Goal: Task Accomplishment & Management: Manage account settings

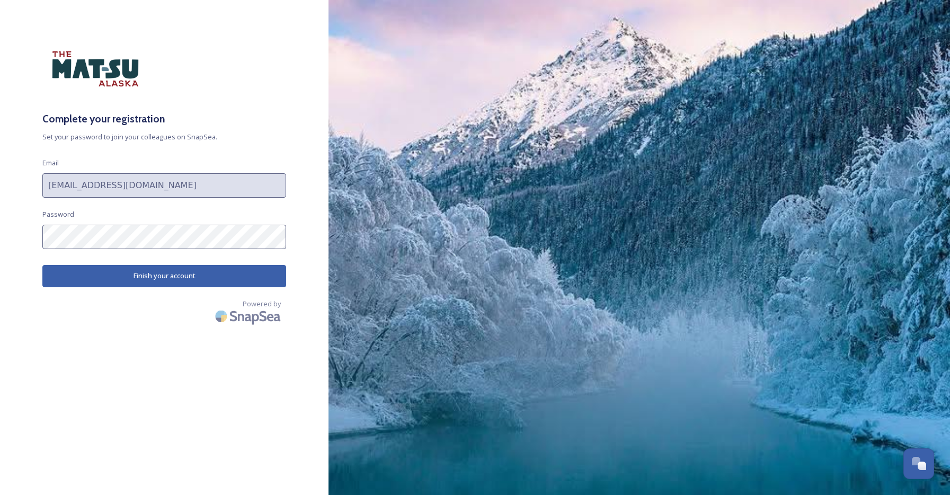
click at [175, 276] on button "Finish your account" at bounding box center [164, 276] width 244 height 22
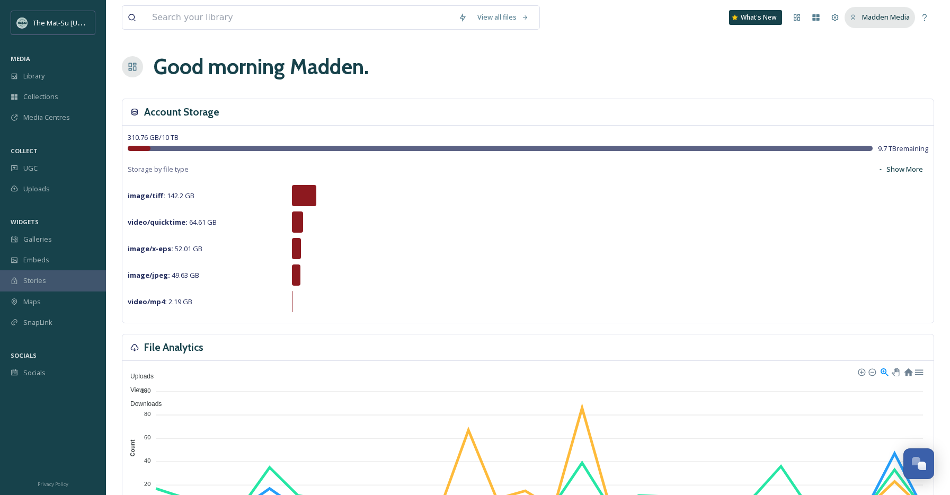
click at [875, 19] on span "Madden Media" at bounding box center [886, 17] width 48 height 10
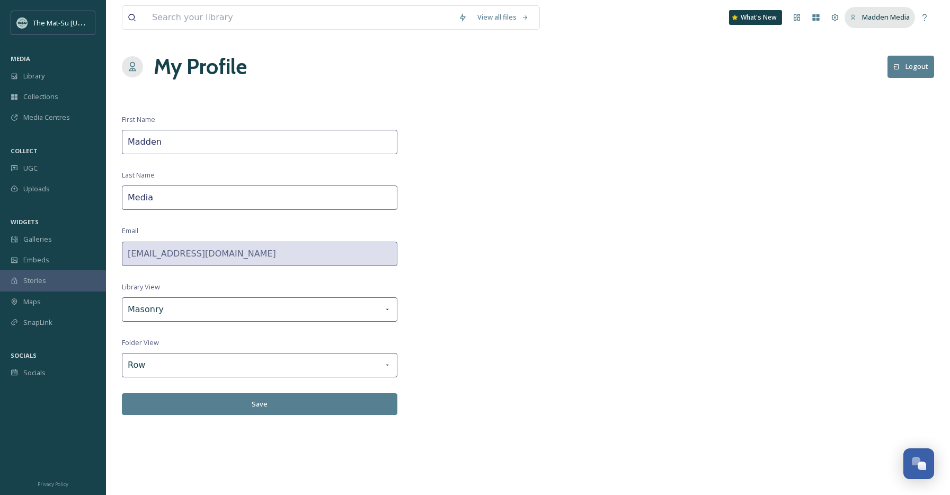
click at [904, 17] on span "Madden Media" at bounding box center [886, 17] width 48 height 10
click at [836, 20] on icon at bounding box center [835, 17] width 8 height 8
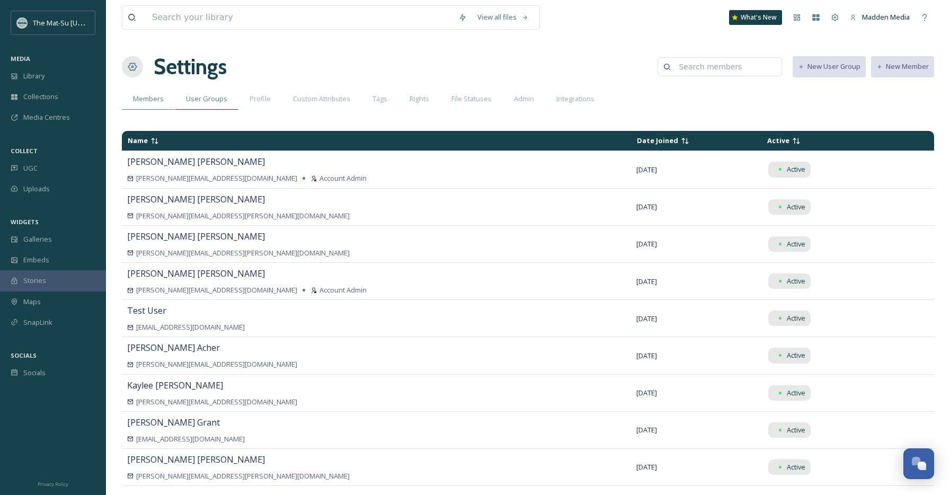
click at [213, 103] on span "User Groups" at bounding box center [206, 99] width 41 height 10
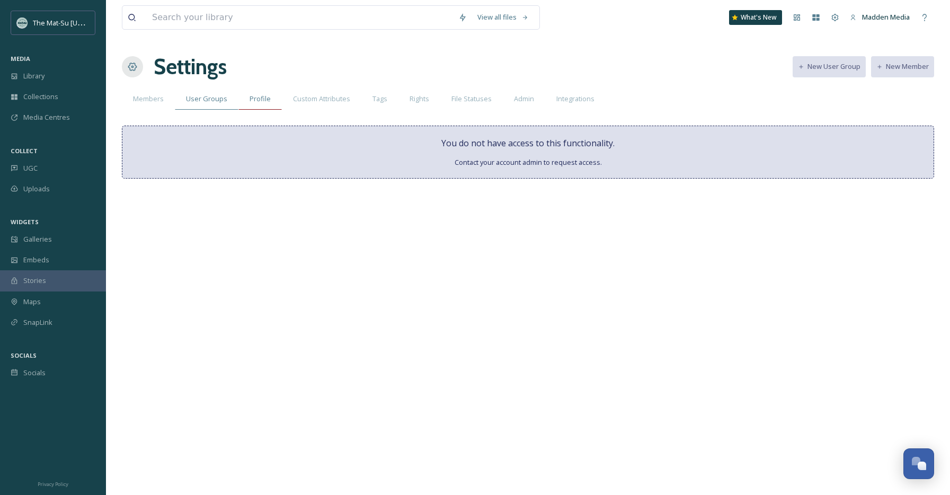
click at [253, 101] on span "Profile" at bounding box center [259, 99] width 21 height 10
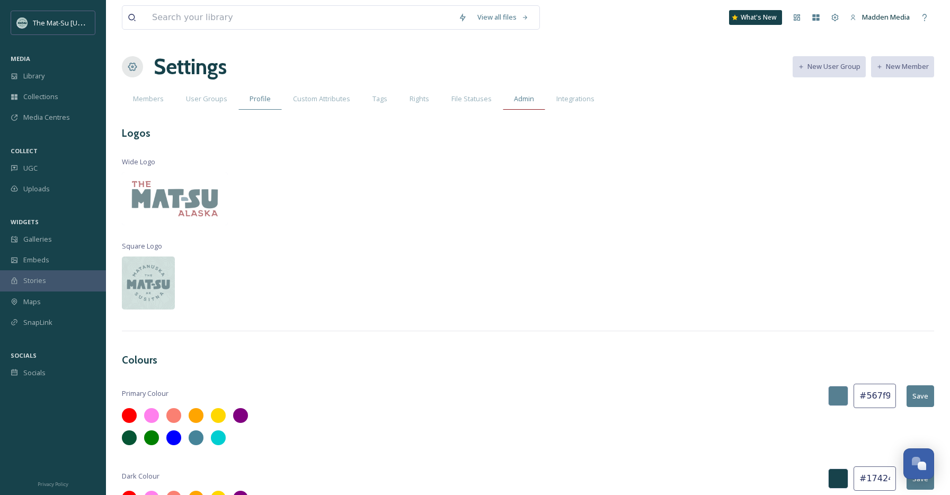
click at [519, 99] on span "Admin" at bounding box center [524, 99] width 20 height 10
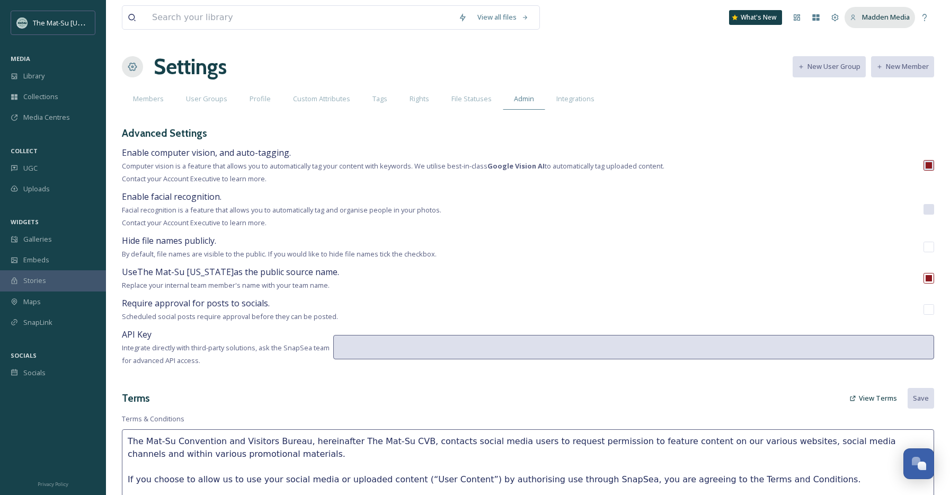
click at [860, 15] on div "Madden Media" at bounding box center [879, 17] width 70 height 21
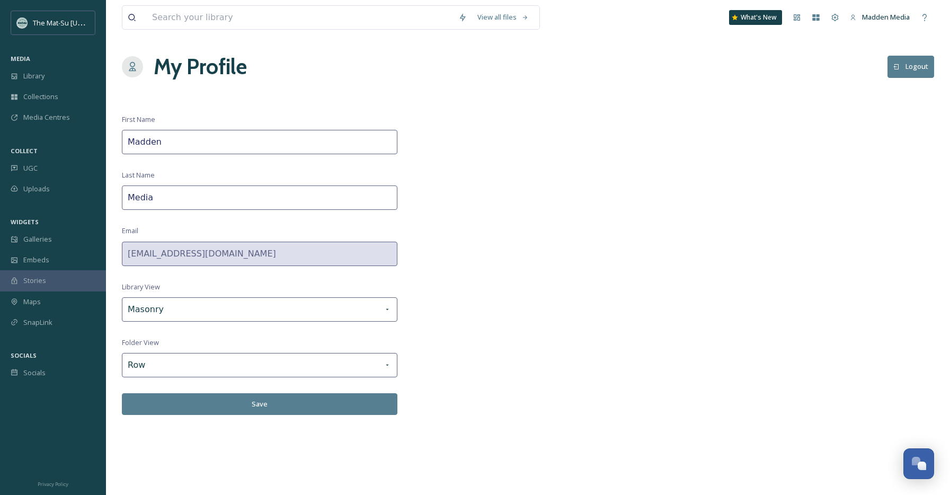
drag, startPoint x: 658, startPoint y: 61, endPoint x: 746, endPoint y: 42, distance: 90.4
click at [658, 61] on div "My Profile Logout" at bounding box center [528, 67] width 812 height 32
click at [64, 24] on span "The Mat-Su [US_STATE]" at bounding box center [70, 22] width 74 height 10
click at [924, 67] on button "Logout" at bounding box center [910, 67] width 47 height 22
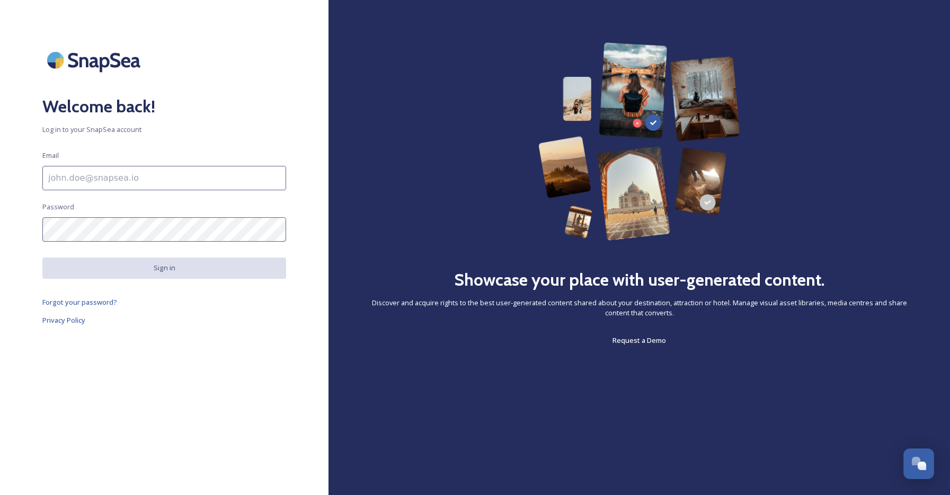
click at [101, 178] on input at bounding box center [164, 178] width 244 height 24
paste input "mserv@maddenmedia.com"
type input "[EMAIL_ADDRESS][DOMAIN_NAME]"
drag, startPoint x: 116, startPoint y: 296, endPoint x: 108, endPoint y: 301, distance: 9.5
click at [117, 297] on div "Welcome back! Log in to your SnapSea account Email mmserv@maddenmedia.com Passw…" at bounding box center [164, 247] width 328 height 410
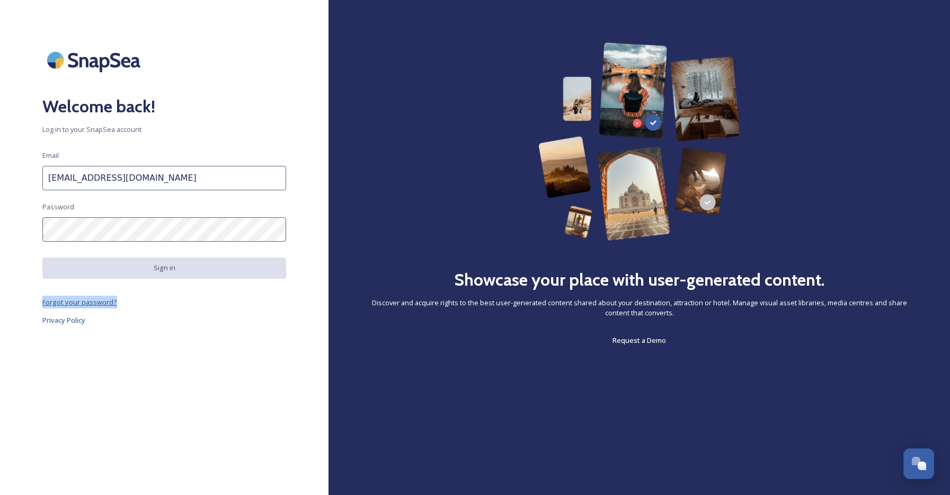
click at [102, 304] on span "Forgot your password?" at bounding box center [79, 302] width 75 height 10
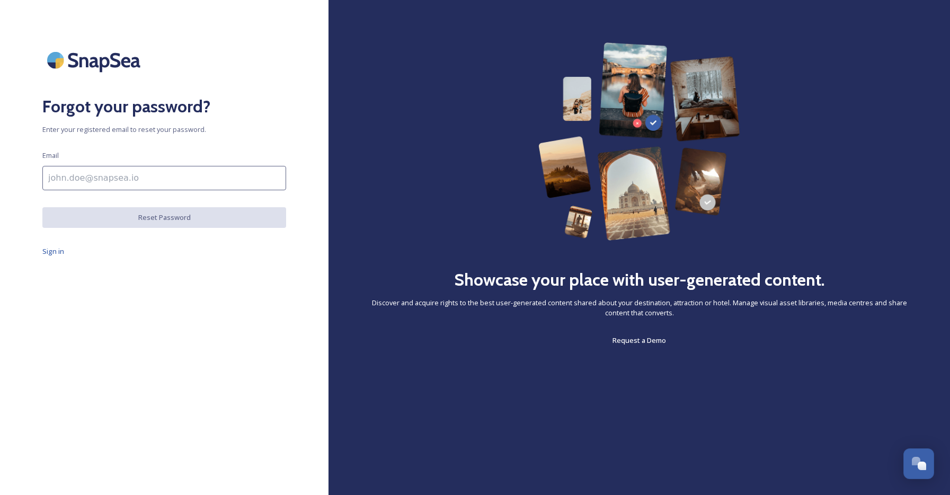
click at [136, 180] on input at bounding box center [164, 178] width 244 height 24
paste input "[EMAIL_ADDRESS][DOMAIN_NAME]"
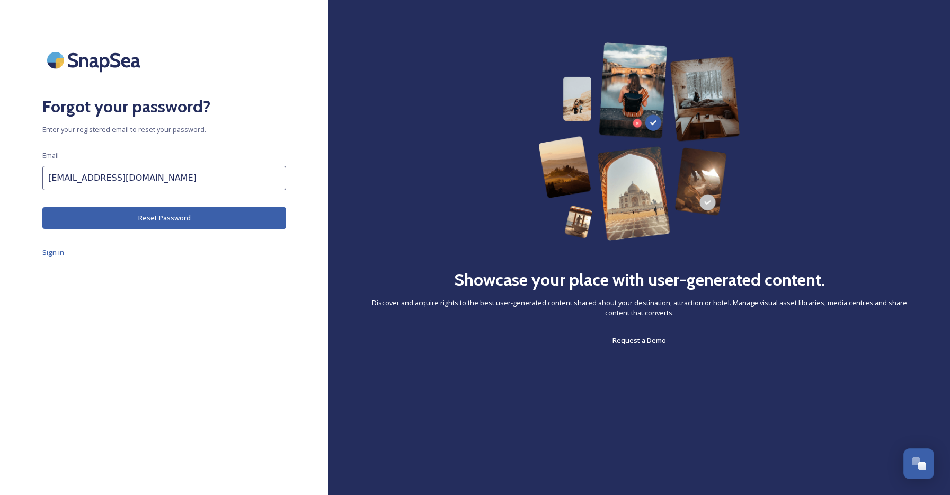
type input "[EMAIL_ADDRESS][DOMAIN_NAME]"
click at [186, 220] on button "Reset Password" at bounding box center [164, 218] width 244 height 22
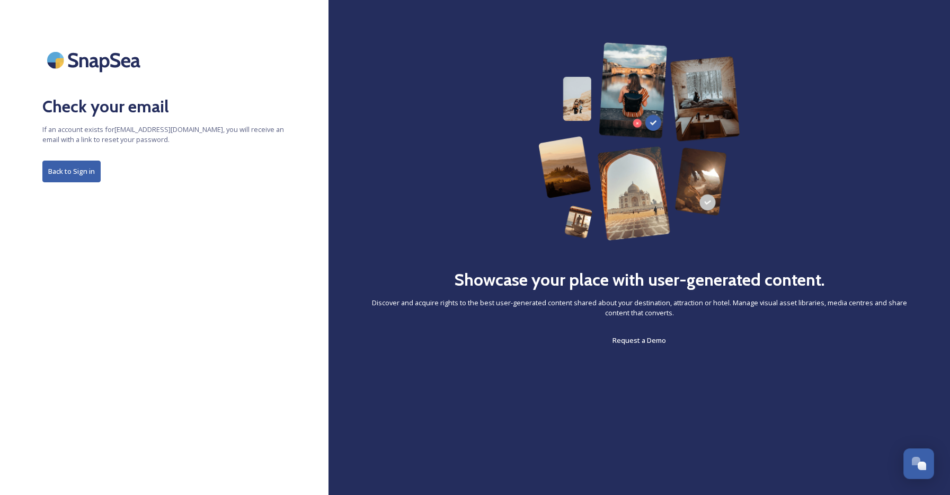
click at [84, 177] on button "Back to Sign in" at bounding box center [71, 172] width 58 height 22
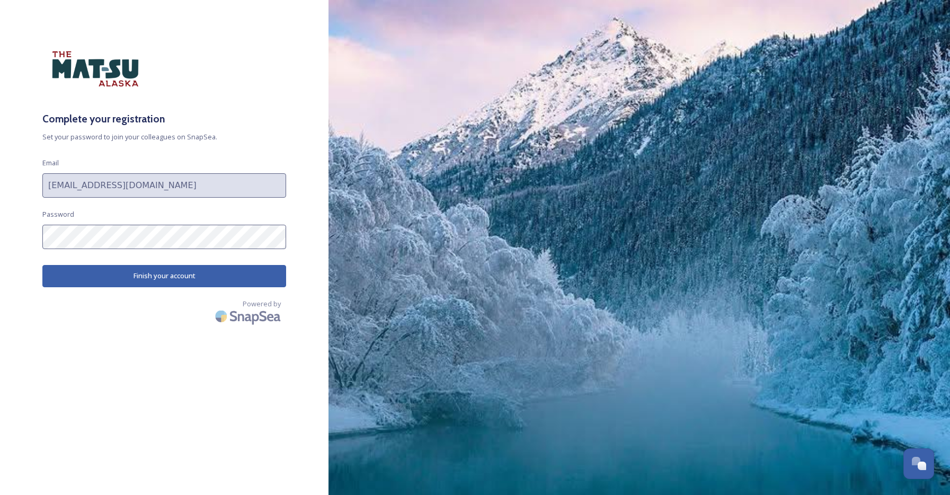
click at [189, 277] on button "Finish your account" at bounding box center [164, 276] width 244 height 22
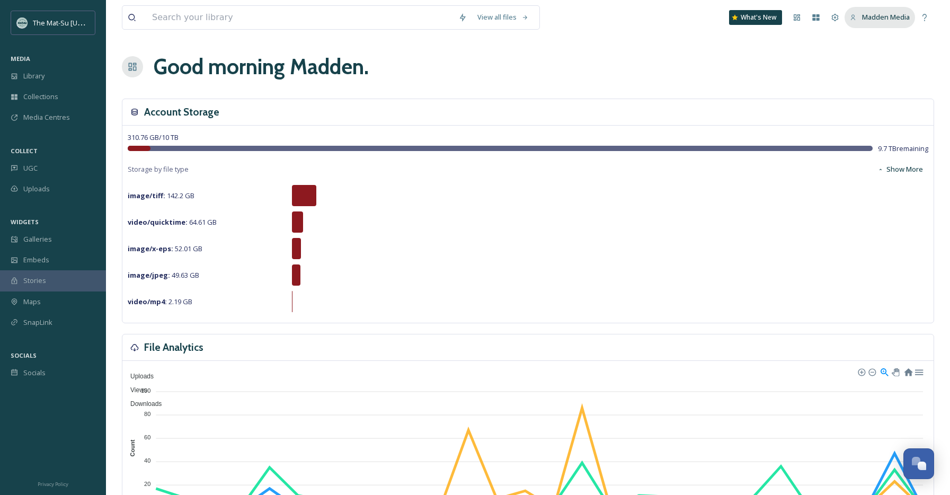
click at [872, 23] on div "Madden Media" at bounding box center [879, 17] width 70 height 21
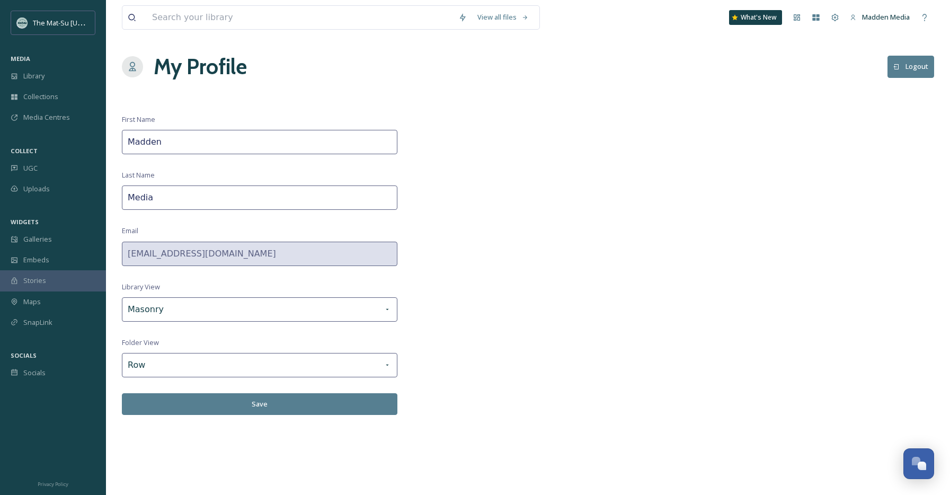
click at [913, 63] on button "Logout" at bounding box center [910, 67] width 47 height 22
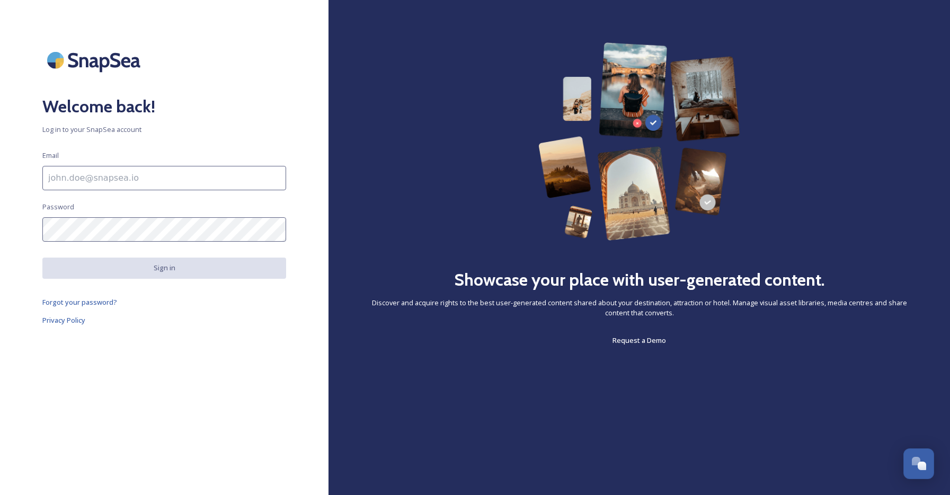
click at [111, 174] on input at bounding box center [164, 178] width 244 height 24
type input "mmse"
type input "[EMAIL_ADDRESS][DOMAIN_NAME]"
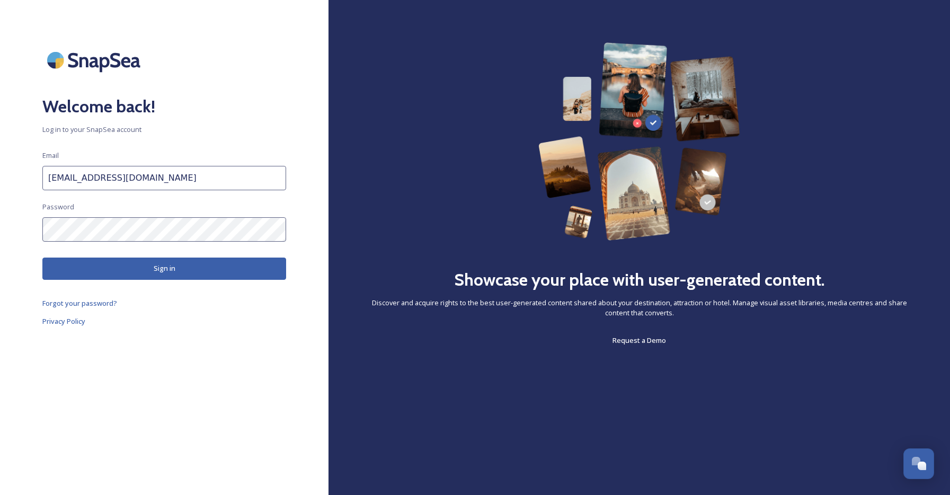
click at [146, 265] on button "Sign in" at bounding box center [164, 268] width 244 height 22
